Goal: Task Accomplishment & Management: Use online tool/utility

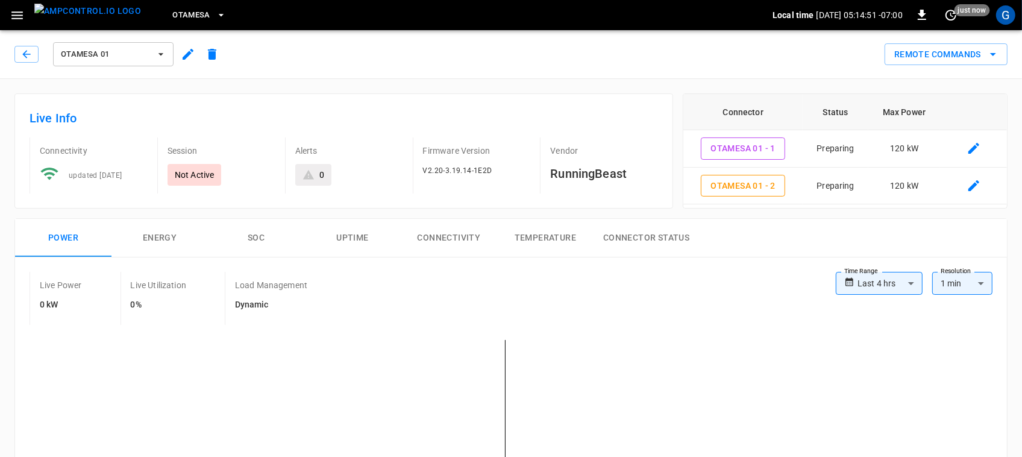
click at [644, 64] on div "Remote Commands" at bounding box center [615, 50] width 783 height 32
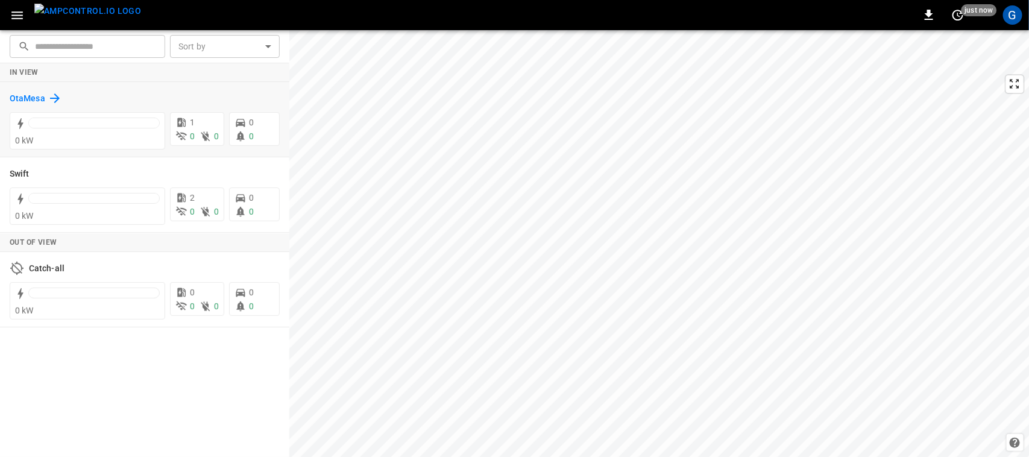
click at [39, 101] on h6 "OtaMesa" at bounding box center [28, 98] width 36 height 13
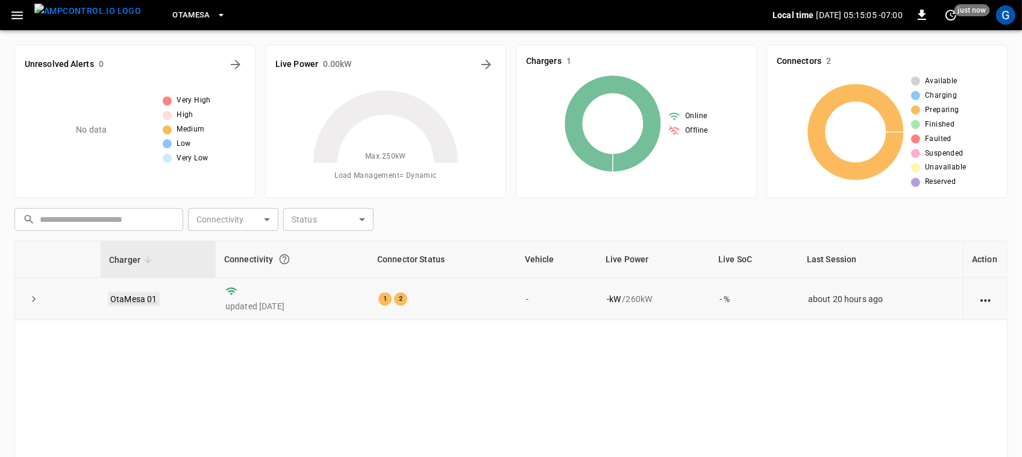
click at [143, 297] on link "OtaMesa 01" at bounding box center [134, 299] width 52 height 14
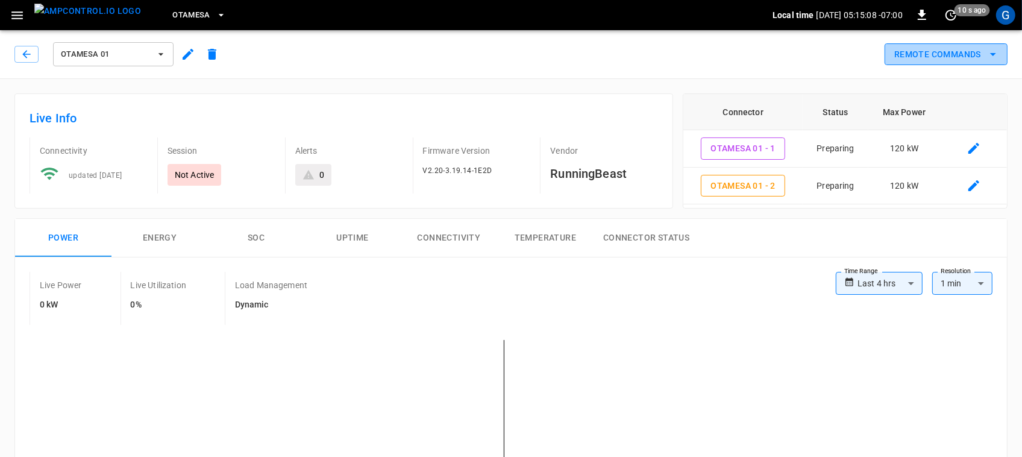
click at [913, 62] on button "Remote Commands" at bounding box center [946, 54] width 123 height 22
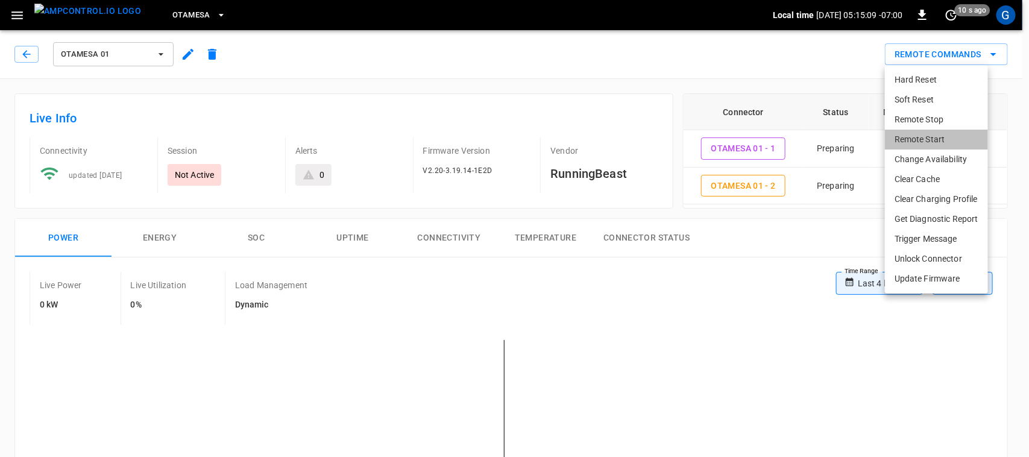
click at [914, 133] on li "Remote Start" at bounding box center [936, 140] width 103 height 20
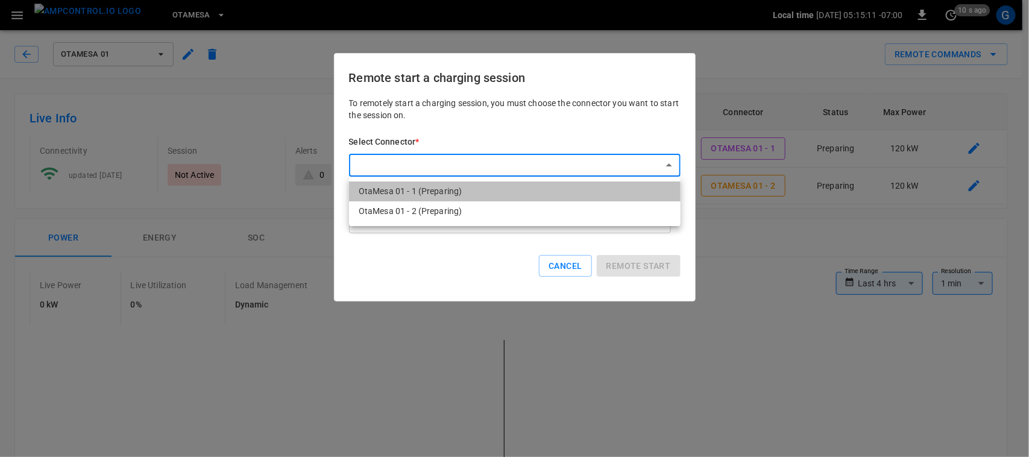
click at [557, 191] on li "OtaMesa 01 - 1 (Preparing)" at bounding box center [514, 191] width 331 height 20
type input "**********"
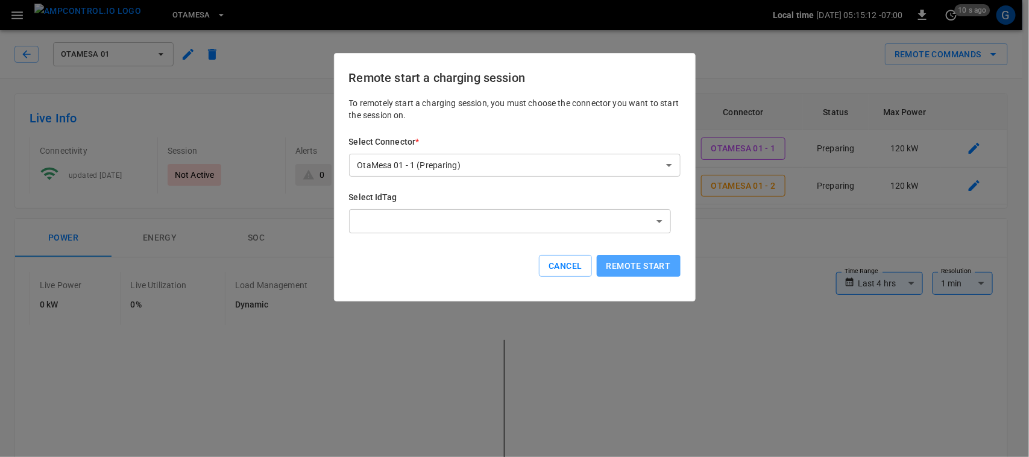
click at [630, 269] on button "Remote start" at bounding box center [639, 266] width 84 height 22
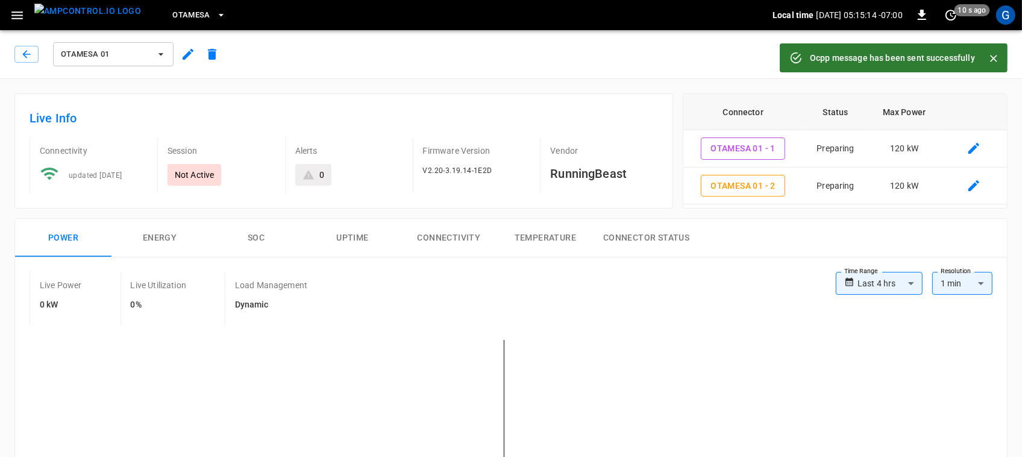
click at [1000, 56] on button "Close" at bounding box center [994, 58] width 18 height 18
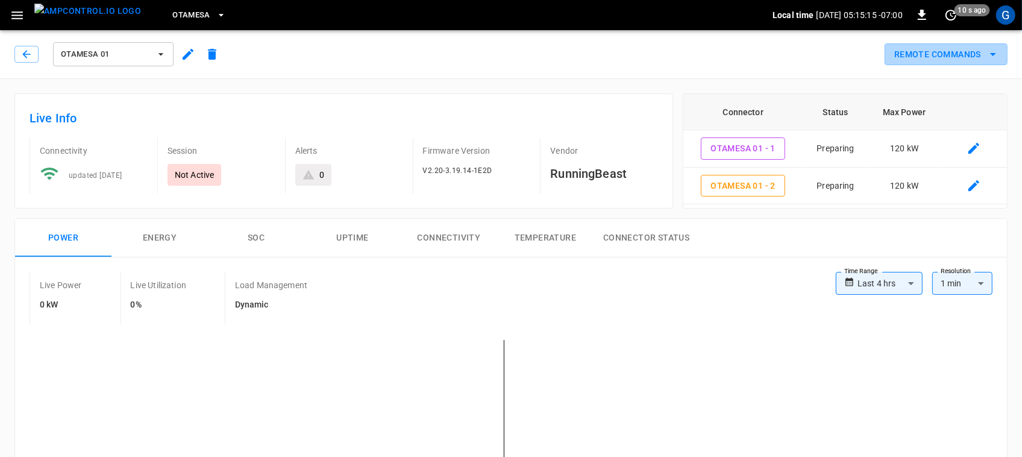
click at [1000, 56] on button "Remote Commands" at bounding box center [946, 54] width 123 height 22
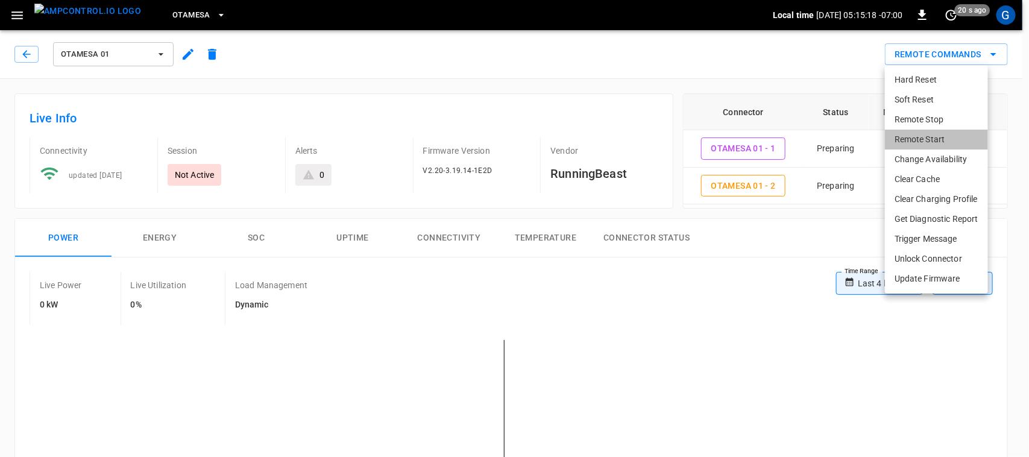
click at [938, 131] on li "Remote Start" at bounding box center [936, 140] width 103 height 20
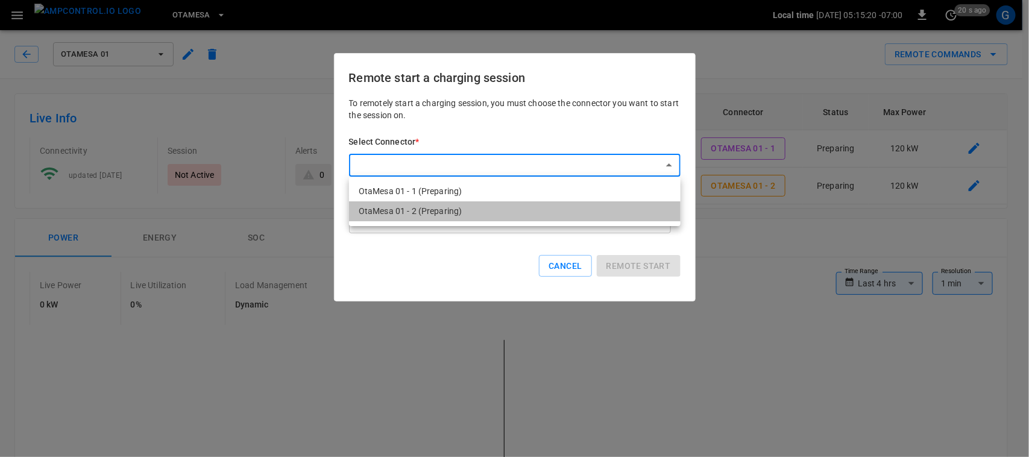
click at [522, 217] on li "OtaMesa 01 - 2 (Preparing)" at bounding box center [514, 211] width 331 height 20
type input "**********"
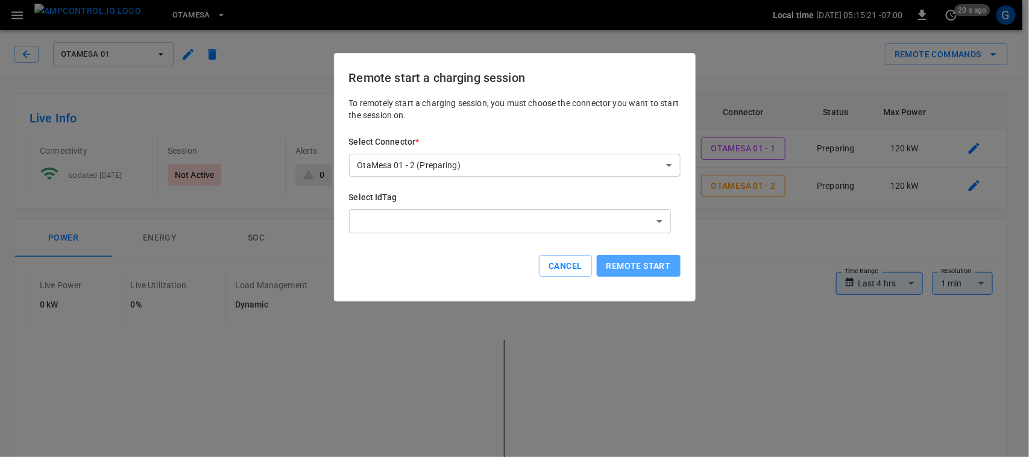
click at [628, 260] on button "Remote start" at bounding box center [639, 266] width 84 height 22
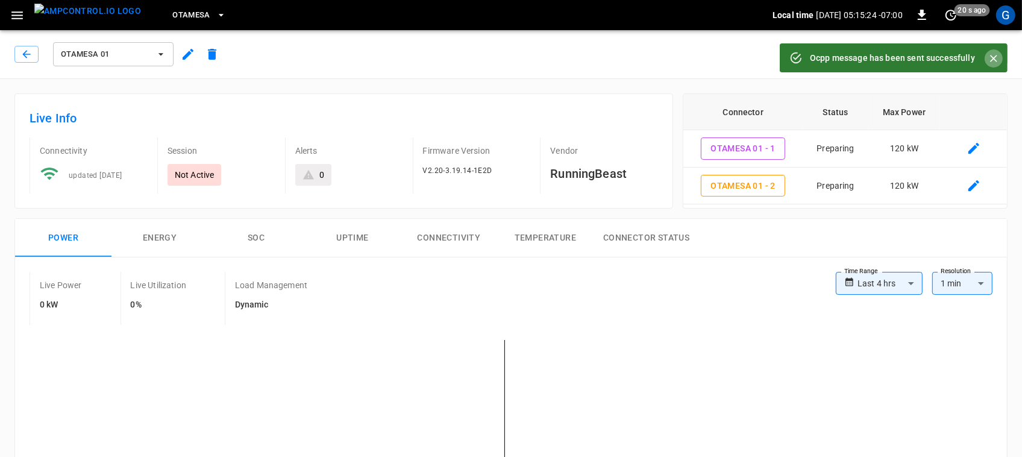
click at [996, 52] on icon "Close" at bounding box center [994, 58] width 12 height 12
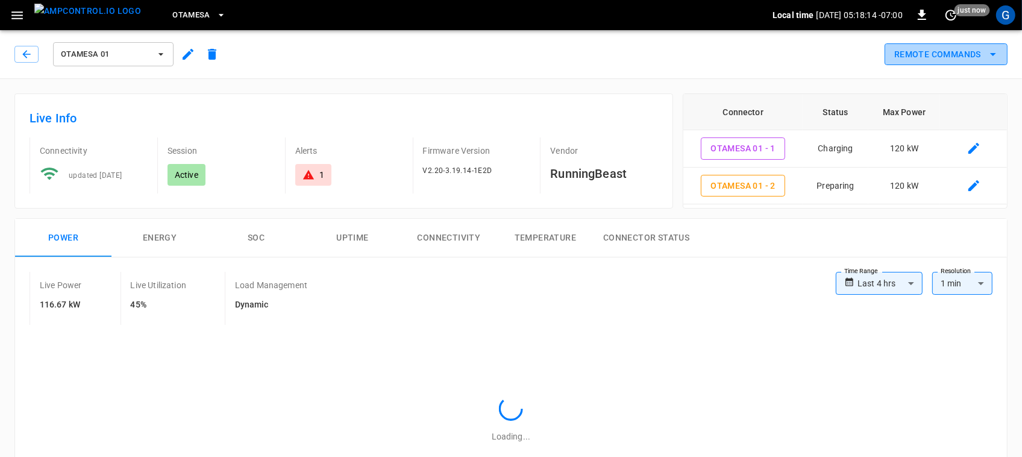
click at [920, 61] on button "Remote Commands" at bounding box center [946, 54] width 123 height 22
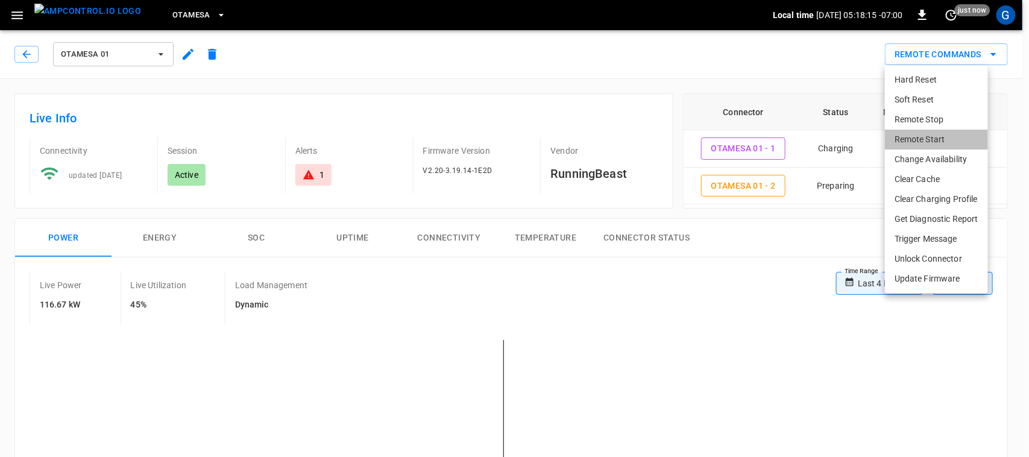
click at [898, 137] on li "Remote Start" at bounding box center [936, 140] width 103 height 20
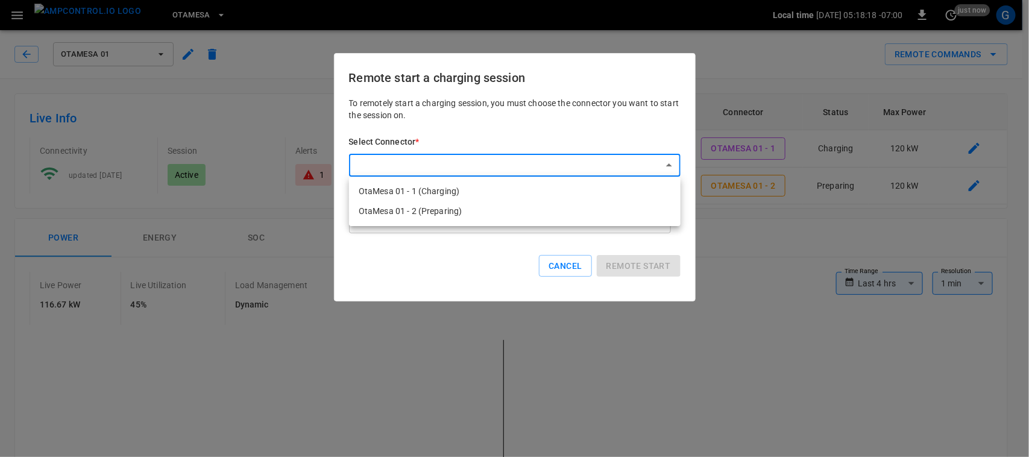
click at [513, 212] on li "OtaMesa 01 - 2 (Preparing)" at bounding box center [514, 211] width 331 height 20
type input "**********"
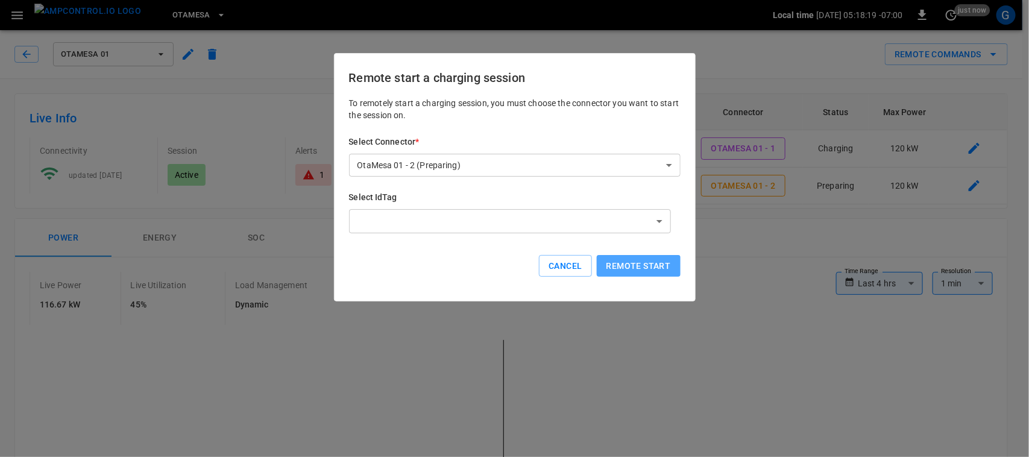
click at [616, 270] on button "Remote start" at bounding box center [639, 266] width 84 height 22
